Goal: Navigation & Orientation: Find specific page/section

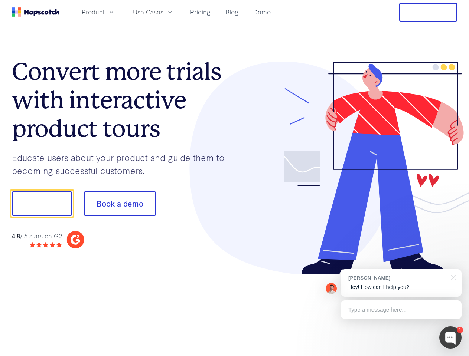
click at [235, 178] on div at bounding box center [346, 168] width 223 height 213
click at [105, 12] on span "Product" at bounding box center [93, 11] width 23 height 9
click at [163, 12] on span "Use Cases" at bounding box center [148, 11] width 30 height 9
click at [428, 12] on button "Free Trial" at bounding box center [428, 12] width 58 height 19
click at [42, 204] on button "Show me!" at bounding box center [42, 204] width 60 height 25
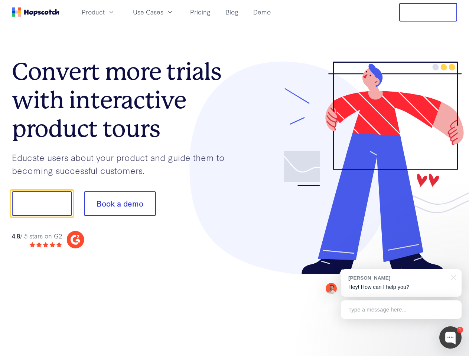
click at [120, 204] on button "Book a demo" at bounding box center [120, 204] width 72 height 25
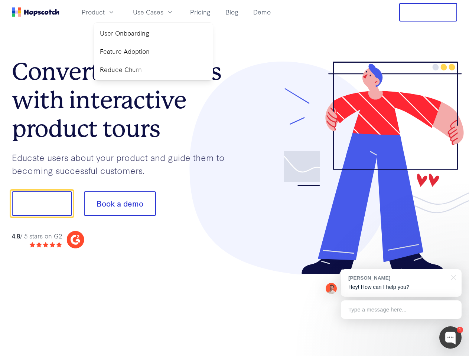
click at [450, 338] on div at bounding box center [450, 338] width 22 height 22
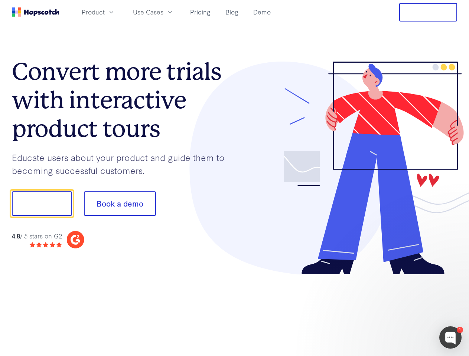
click at [401, 283] on div at bounding box center [391, 203] width 139 height 248
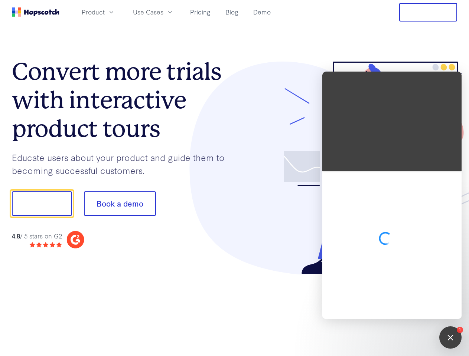
click at [452, 277] on div at bounding box center [391, 245] width 139 height 148
click at [401, 310] on div at bounding box center [391, 245] width 139 height 148
